Goal: Entertainment & Leisure: Consume media (video, audio)

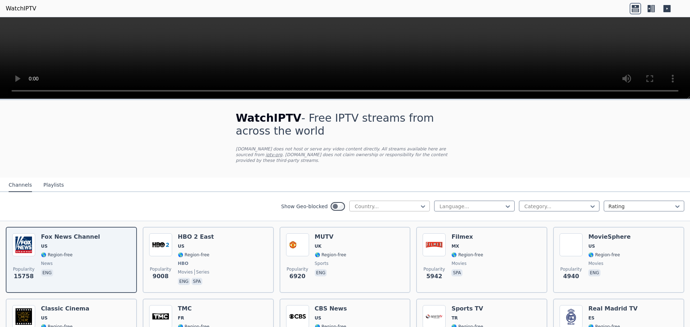
click at [388, 203] on div at bounding box center [386, 206] width 65 height 7
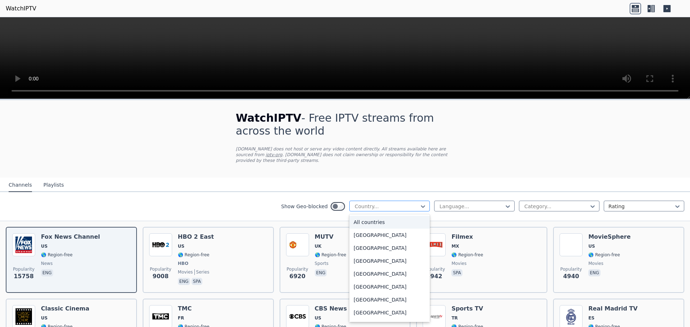
type input "*"
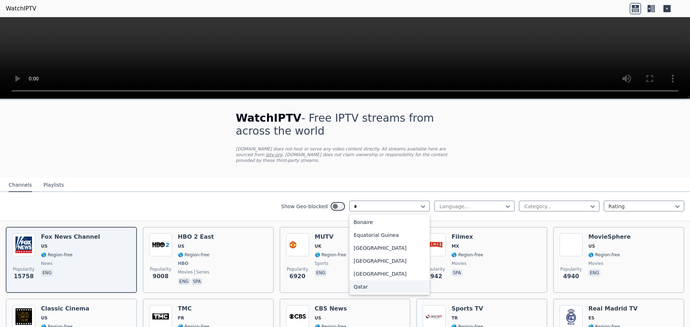
click at [370, 283] on div "Qatar" at bounding box center [389, 287] width 81 height 13
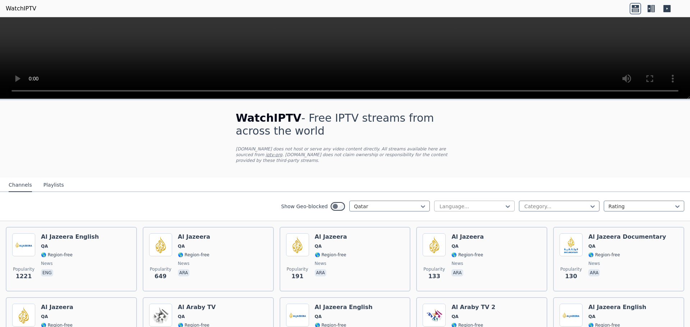
click at [464, 203] on div at bounding box center [471, 206] width 65 height 7
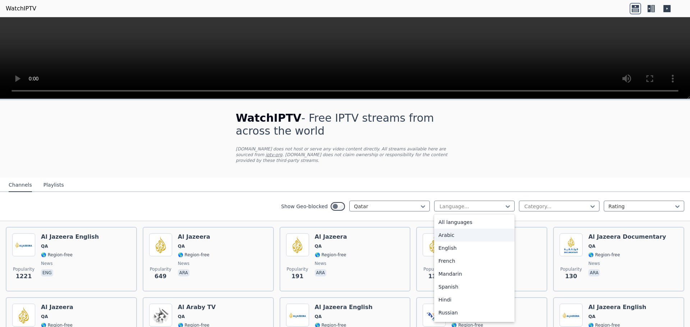
click at [452, 230] on div "Arabic" at bounding box center [474, 235] width 81 height 13
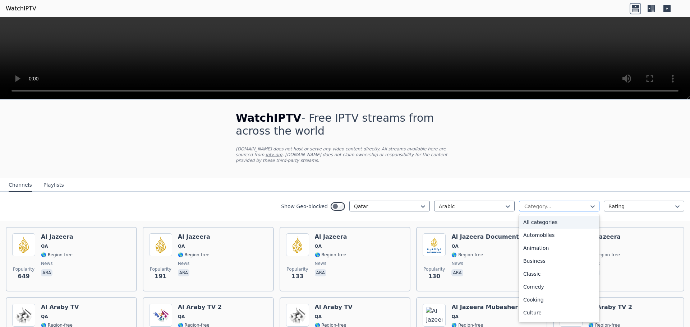
click at [541, 203] on div at bounding box center [556, 206] width 65 height 7
click at [547, 256] on div "News" at bounding box center [559, 262] width 81 height 13
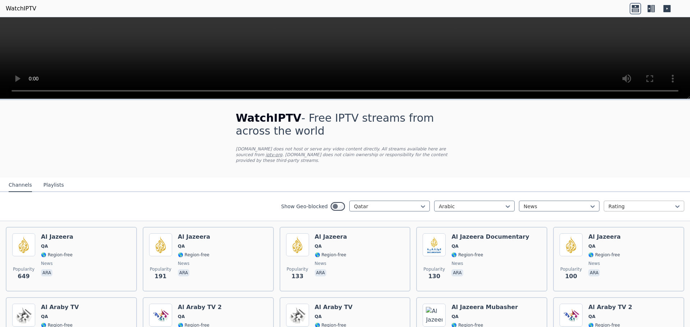
click at [622, 203] on div at bounding box center [641, 206] width 65 height 7
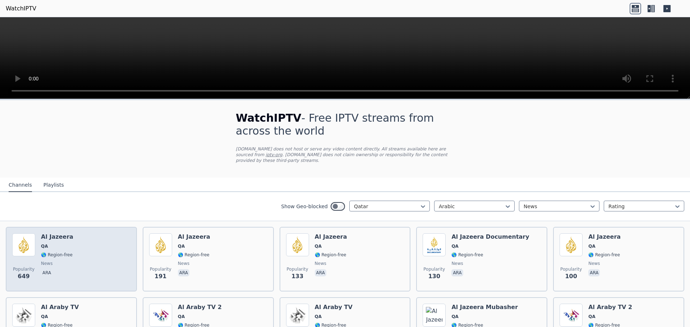
click at [60, 234] on h6 "Al Jazeera" at bounding box center [57, 237] width 32 height 7
click at [28, 241] on img at bounding box center [23, 245] width 23 height 23
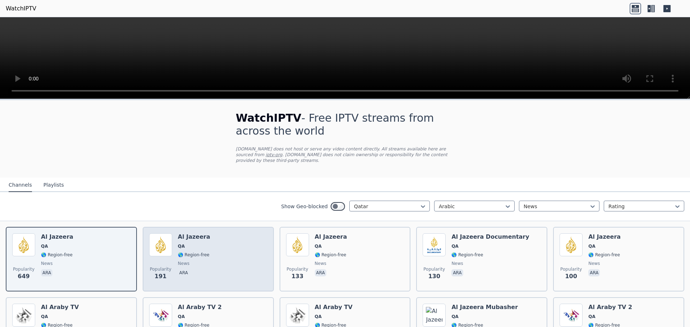
click at [164, 240] on img at bounding box center [160, 245] width 23 height 23
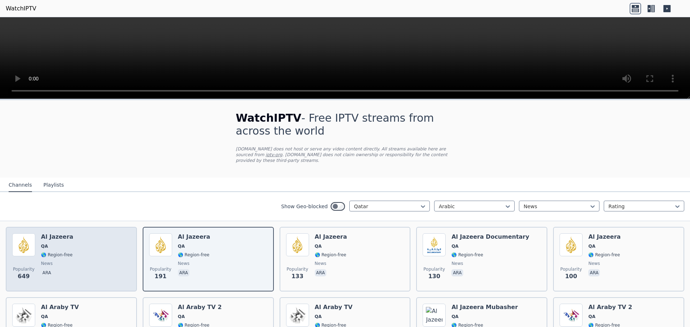
click at [22, 237] on img at bounding box center [23, 245] width 23 height 23
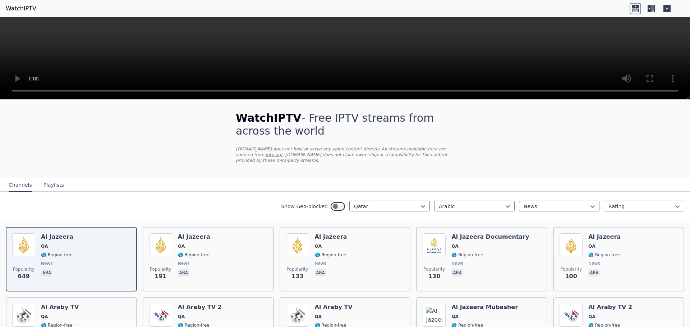
click at [594, 108] on div "WatchIPTV - Free IPTV streams from across the world [DOMAIN_NAME] does not host…" at bounding box center [345, 247] width 690 height 294
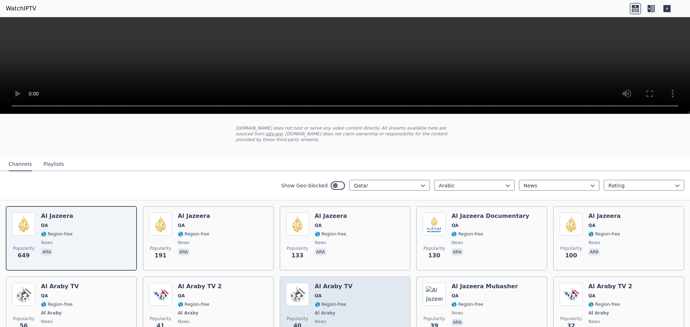
scroll to position [72, 0]
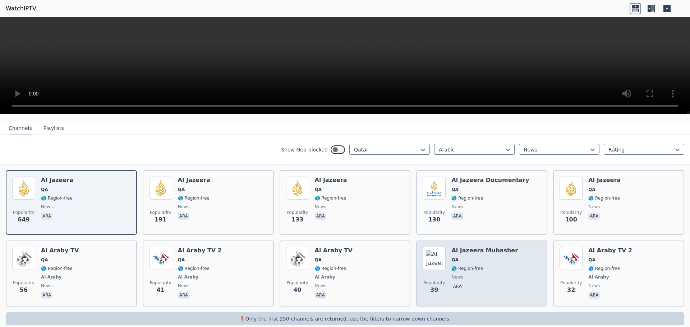
click at [443, 256] on div "Popularity 39 Al Jazeera Mubasher QA 🌎 Region-free news ara" at bounding box center [482, 273] width 118 height 53
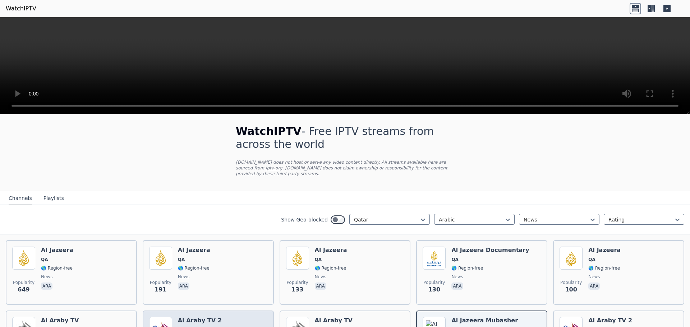
scroll to position [0, 0]
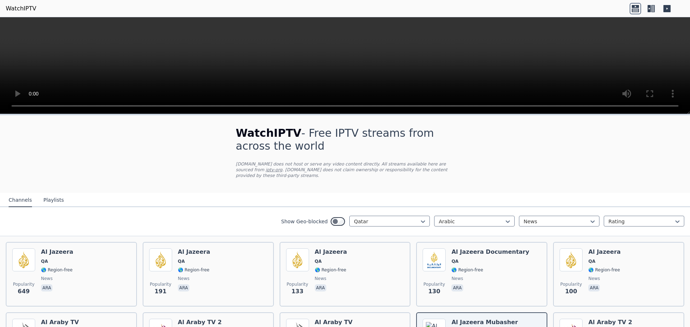
click at [655, 9] on icon at bounding box center [652, 9] width 12 height 12
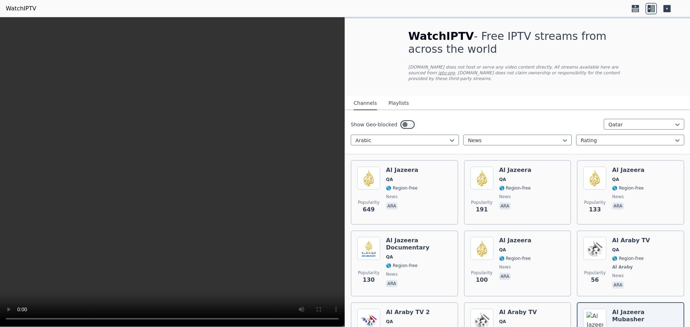
click at [669, 8] on icon at bounding box center [667, 8] width 7 height 7
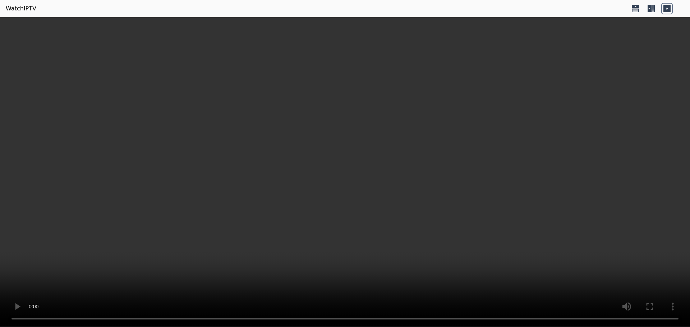
click at [652, 10] on icon at bounding box center [653, 8] width 4 height 7
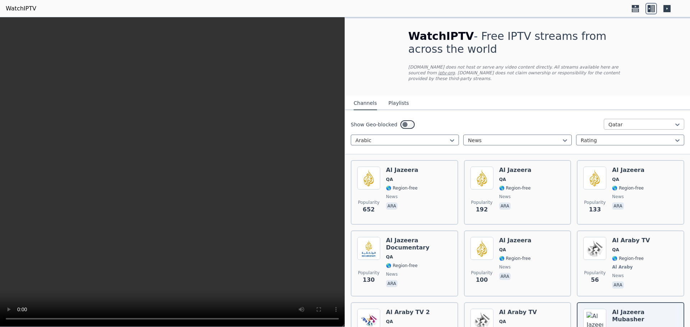
click at [624, 121] on div at bounding box center [641, 124] width 65 height 7
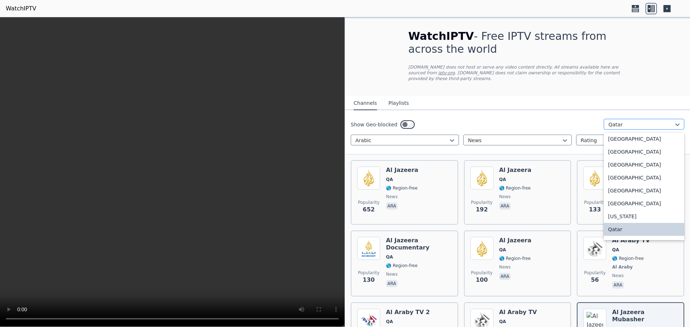
click at [624, 121] on div at bounding box center [641, 124] width 65 height 7
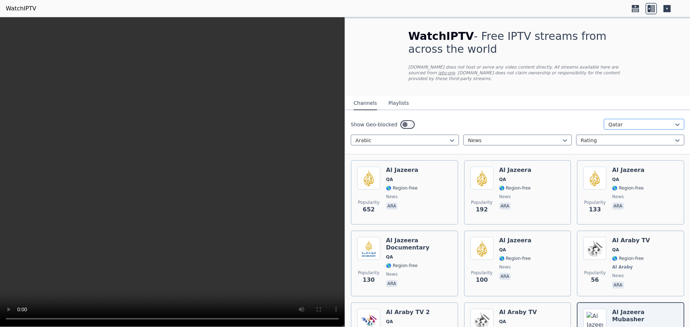
click at [624, 121] on div at bounding box center [641, 124] width 65 height 7
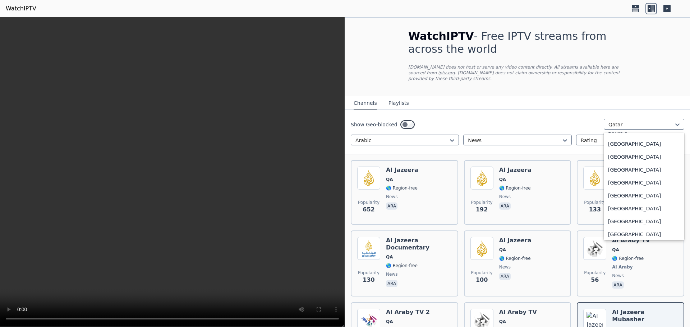
scroll to position [0, 0]
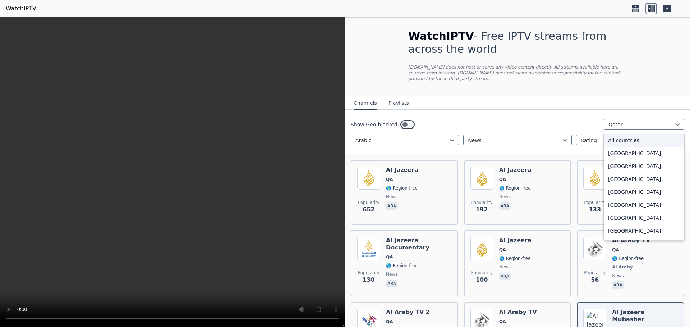
click at [649, 136] on div "All countries" at bounding box center [644, 140] width 81 height 13
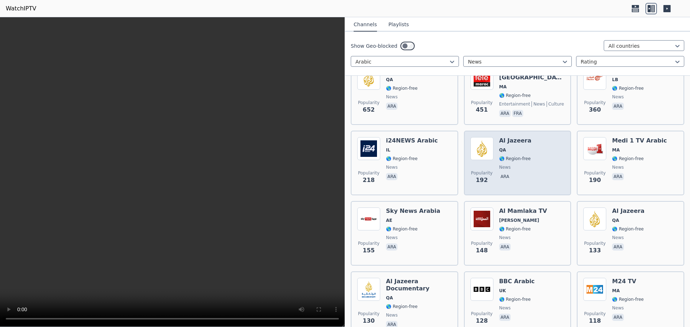
scroll to position [108, 0]
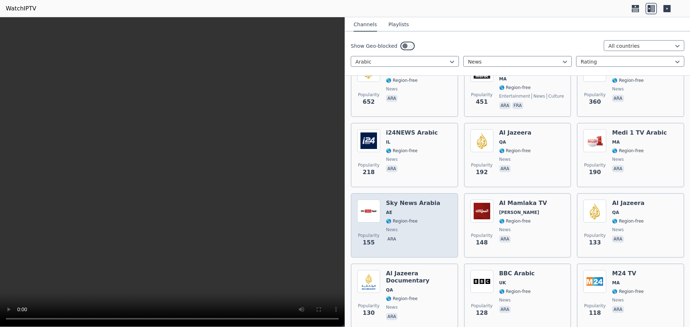
click at [368, 208] on img at bounding box center [368, 211] width 23 height 23
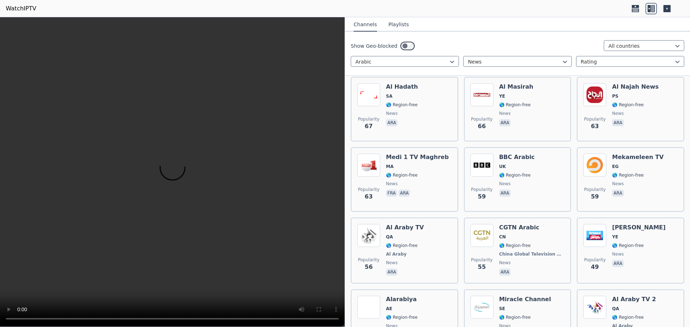
scroll to position [611, 0]
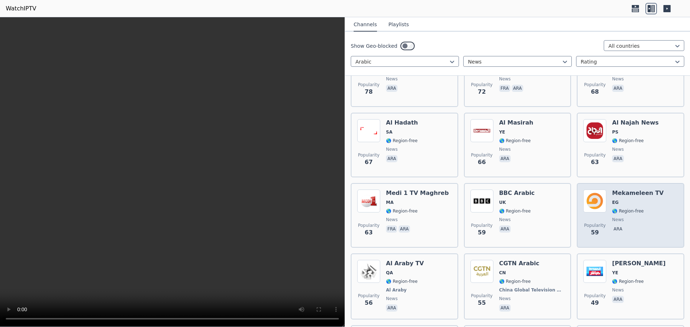
click at [598, 206] on img at bounding box center [594, 201] width 23 height 23
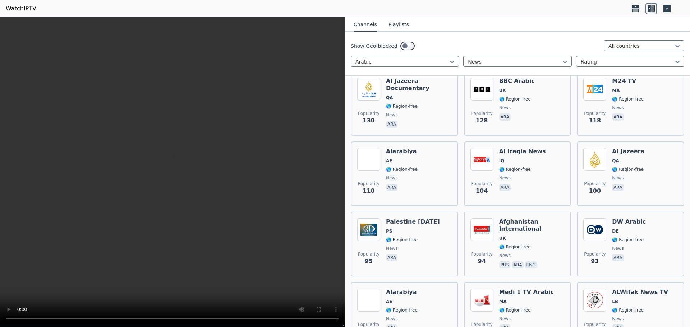
scroll to position [288, 0]
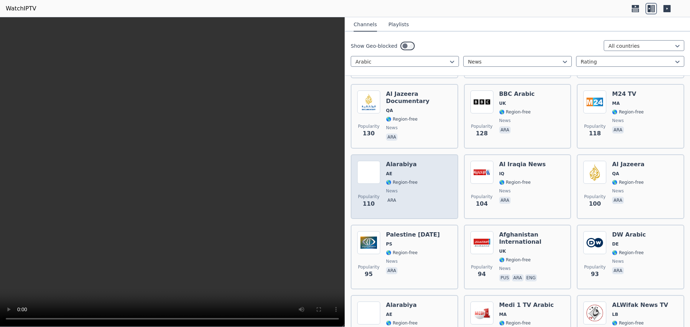
click at [377, 161] on img at bounding box center [368, 172] width 23 height 23
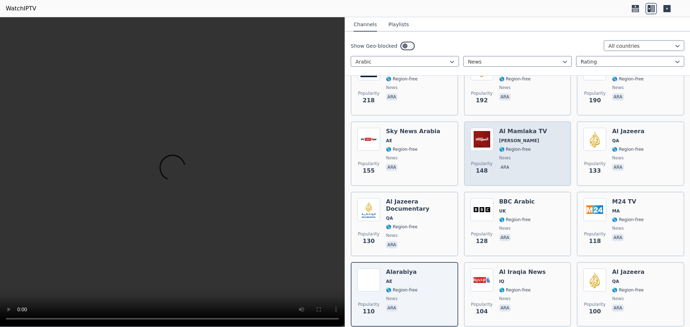
scroll to position [144, 0]
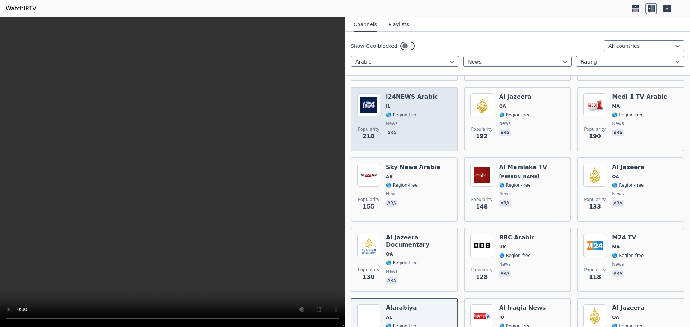
click at [379, 105] on img at bounding box center [368, 104] width 23 height 23
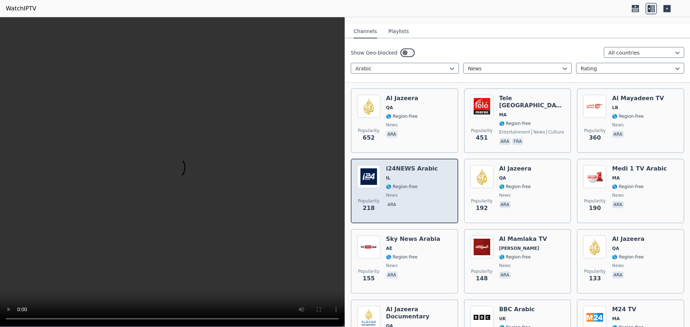
scroll to position [36, 0]
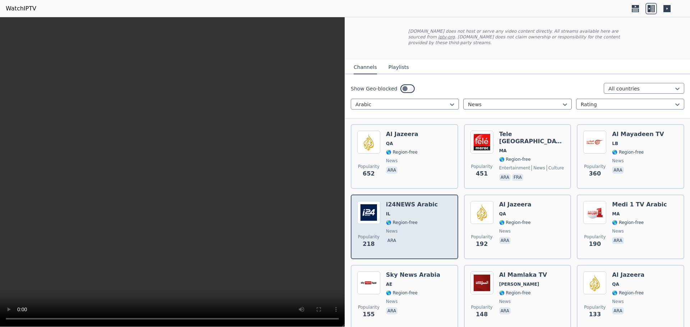
click at [373, 213] on img at bounding box center [368, 212] width 23 height 23
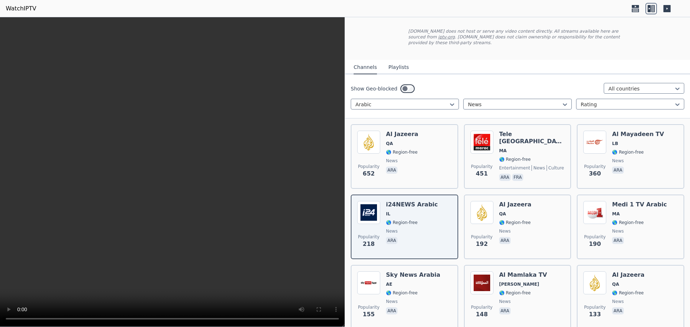
click at [398, 62] on button "Playlists" at bounding box center [399, 68] width 20 height 14
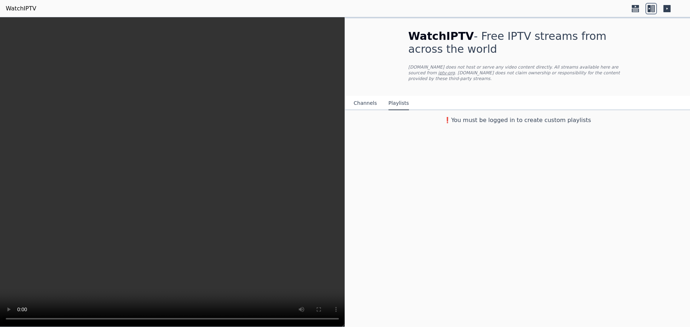
scroll to position [0, 0]
click at [363, 97] on button "Channels" at bounding box center [365, 104] width 23 height 14
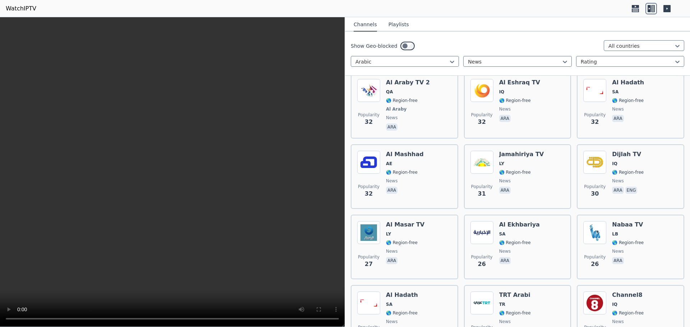
scroll to position [1330, 0]
